Goal: Task Accomplishment & Management: Manage account settings

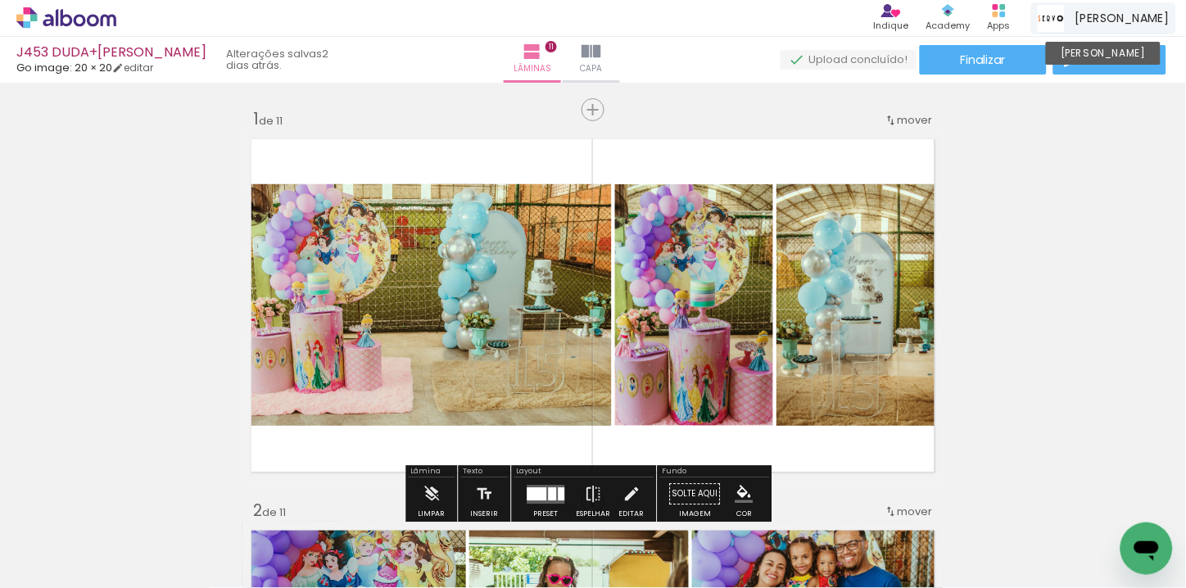
click at [1065, 18] on img at bounding box center [1051, 18] width 27 height 27
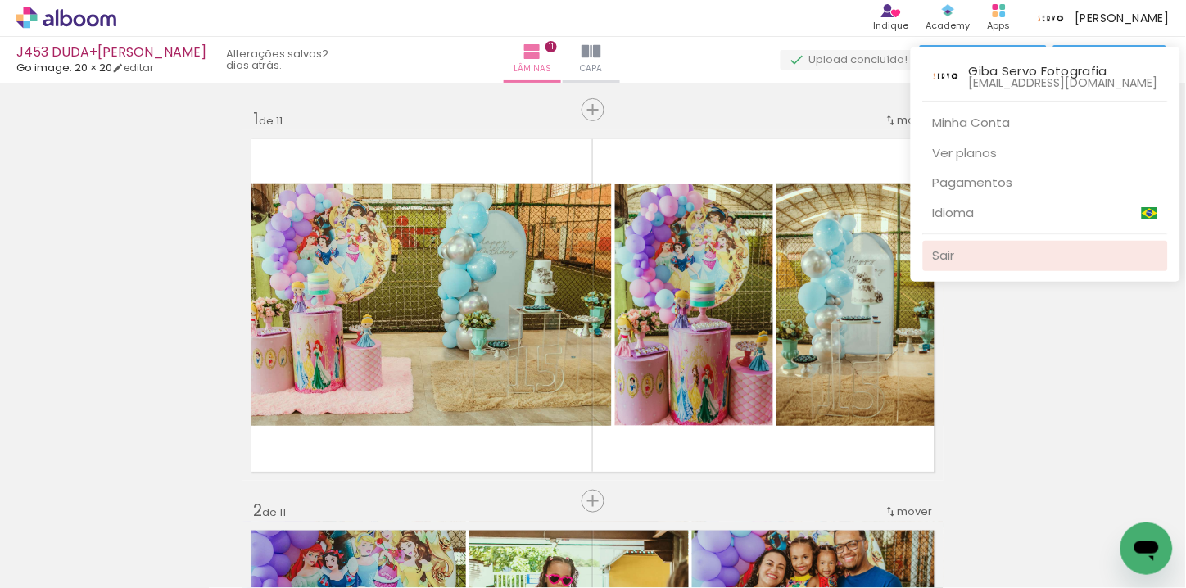
click at [971, 250] on link "Sair" at bounding box center [1045, 256] width 245 height 30
